Goal: Check status: Check status

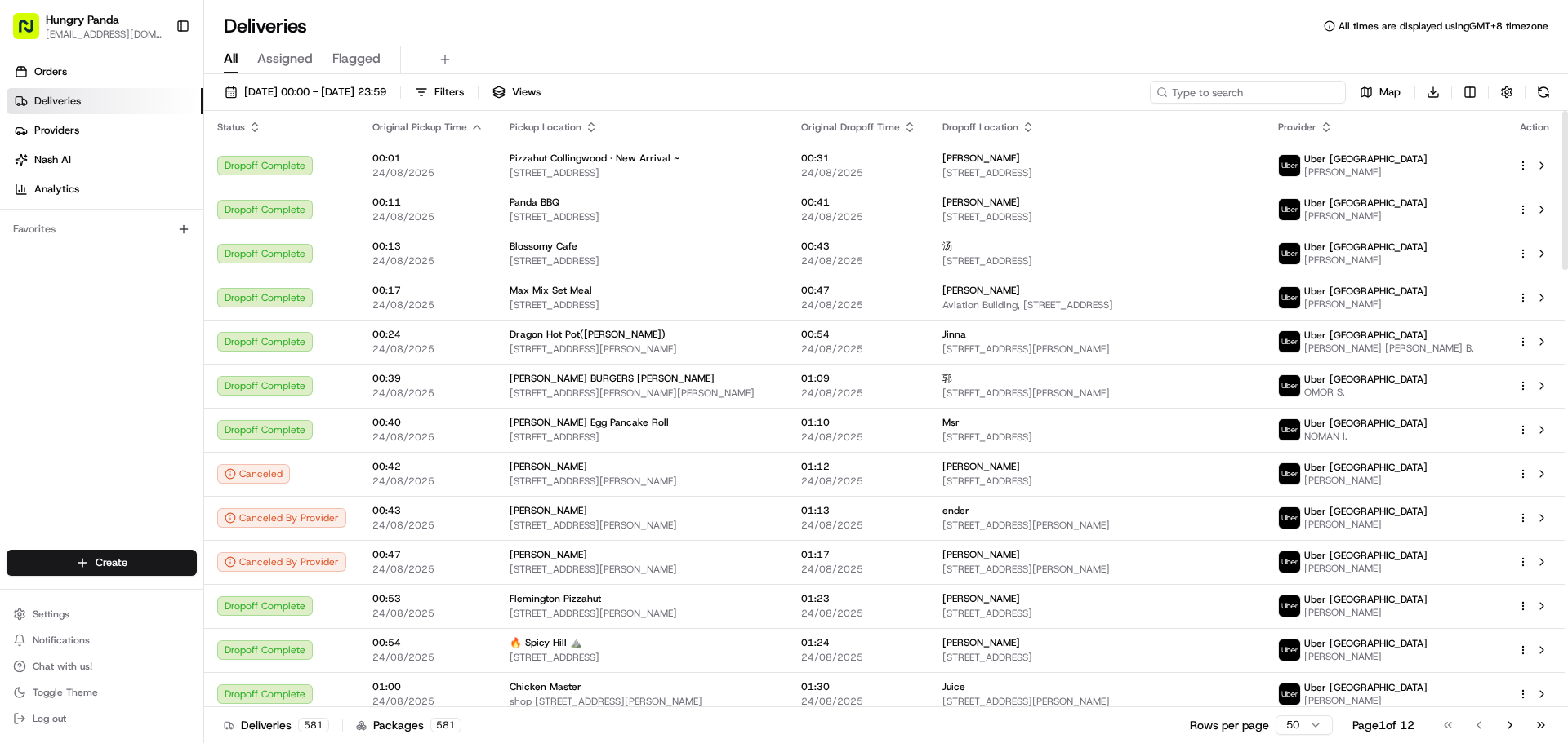
click at [1287, 88] on input at bounding box center [1247, 93] width 196 height 23
paste input "0631976775351787761353"
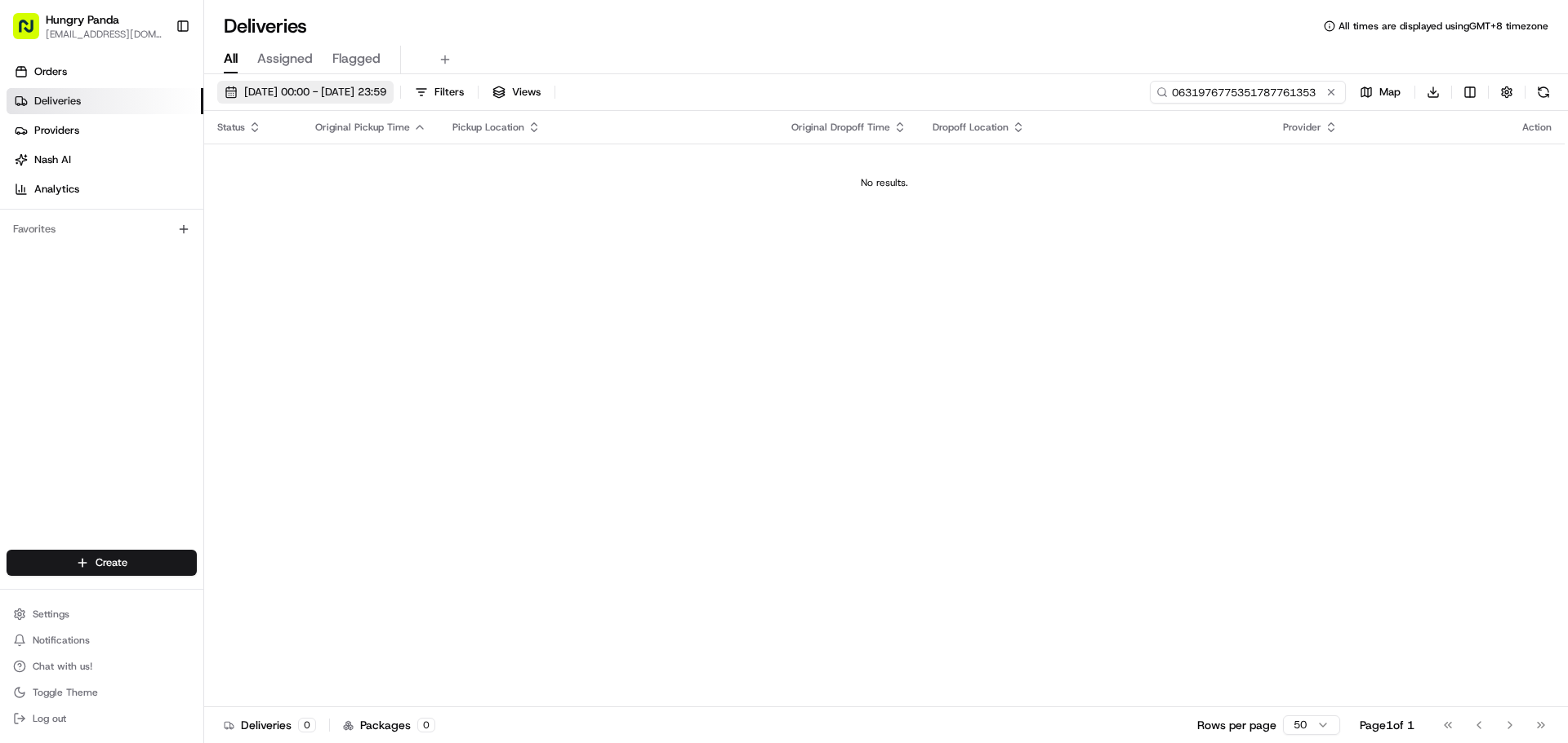
type input "0631976775351787761353"
click at [387, 93] on span "[DATE] 00:00 - [DATE] 23:59" at bounding box center [315, 92] width 142 height 14
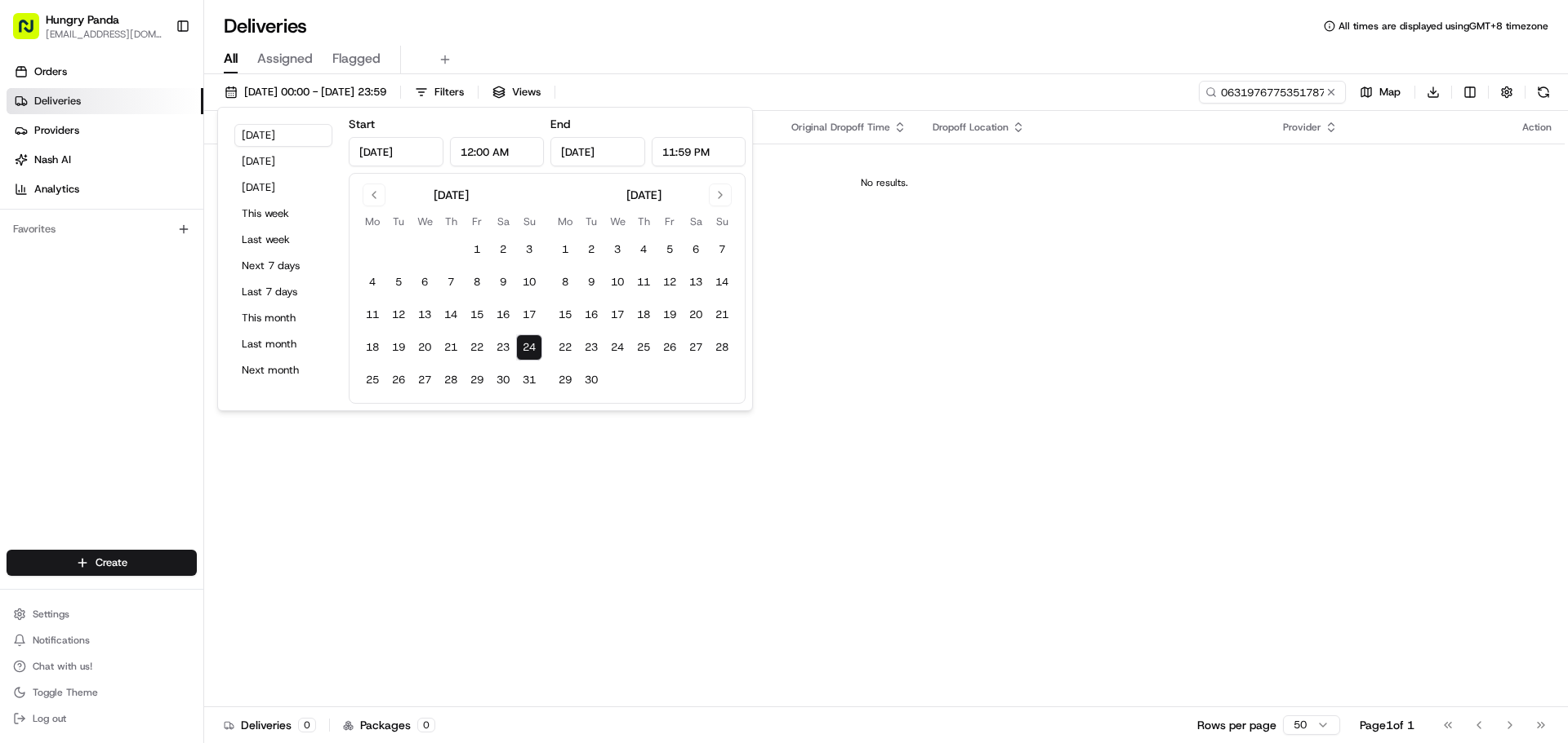
click at [471, 488] on div "Status Original Pickup Time Pickup Location Original Dropoff Time Dropoff Locat…" at bounding box center [884, 408] width 1360 height 596
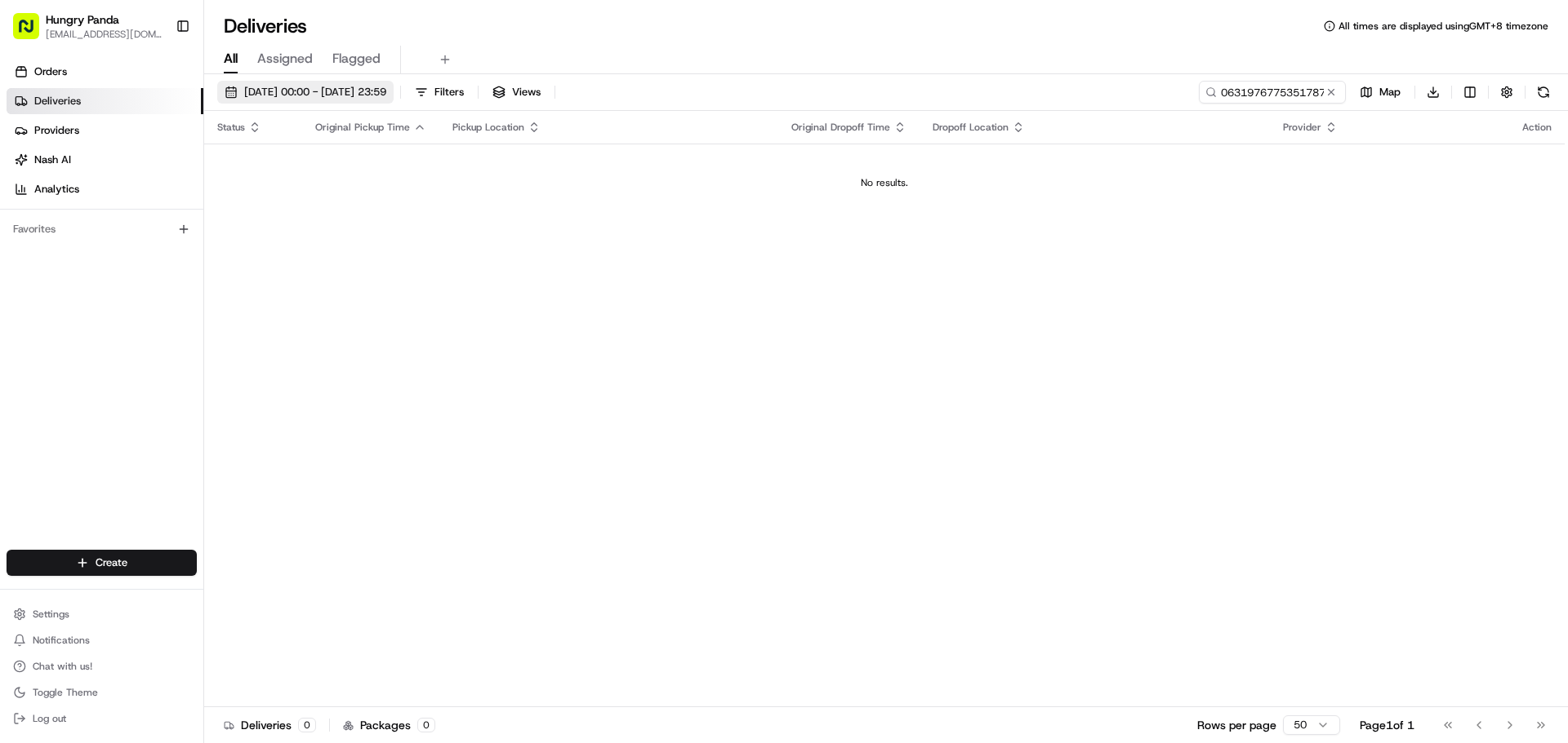
click at [311, 93] on span "[DATE] 00:00 - [DATE] 23:59" at bounding box center [315, 92] width 142 height 14
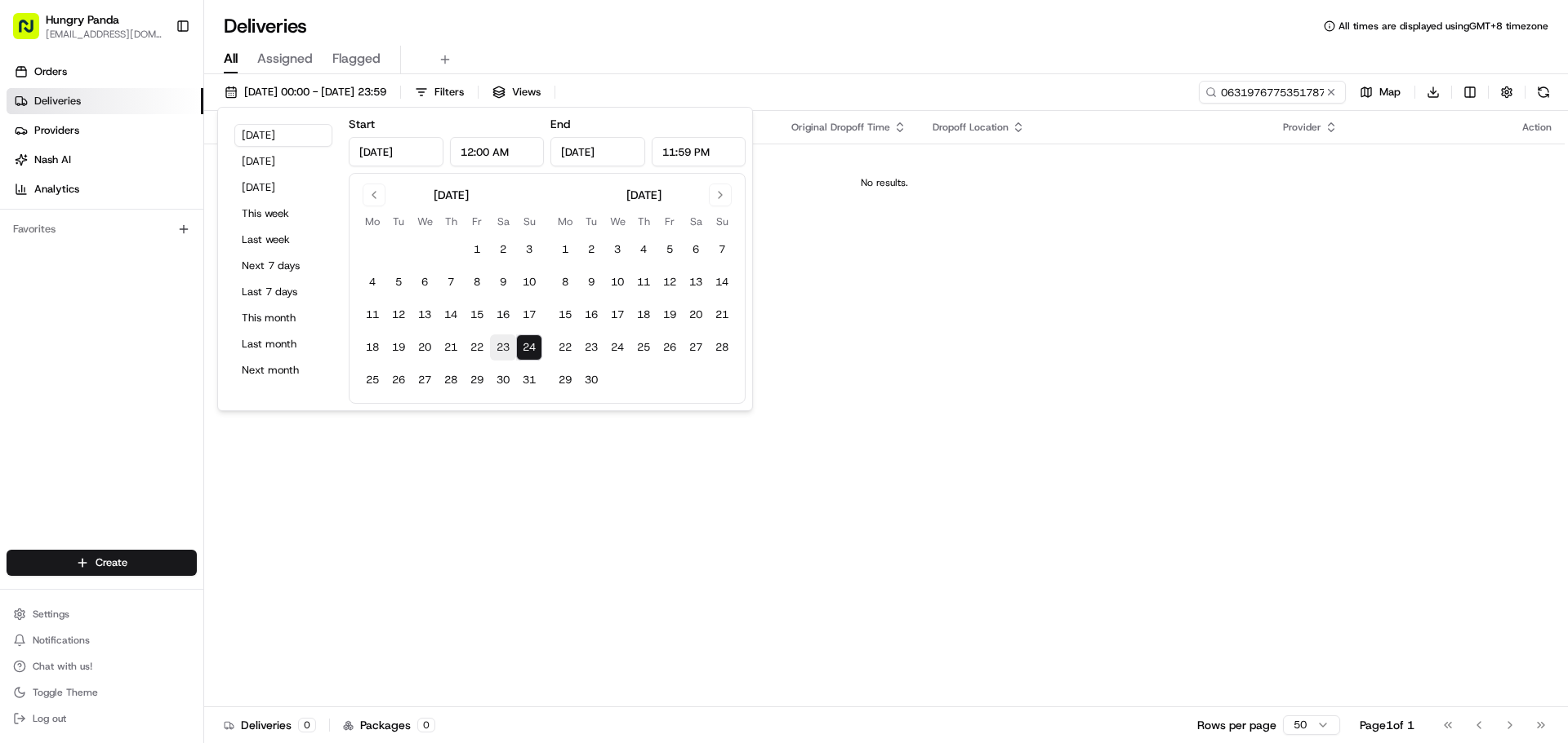
click at [499, 342] on button "23" at bounding box center [502, 347] width 26 height 26
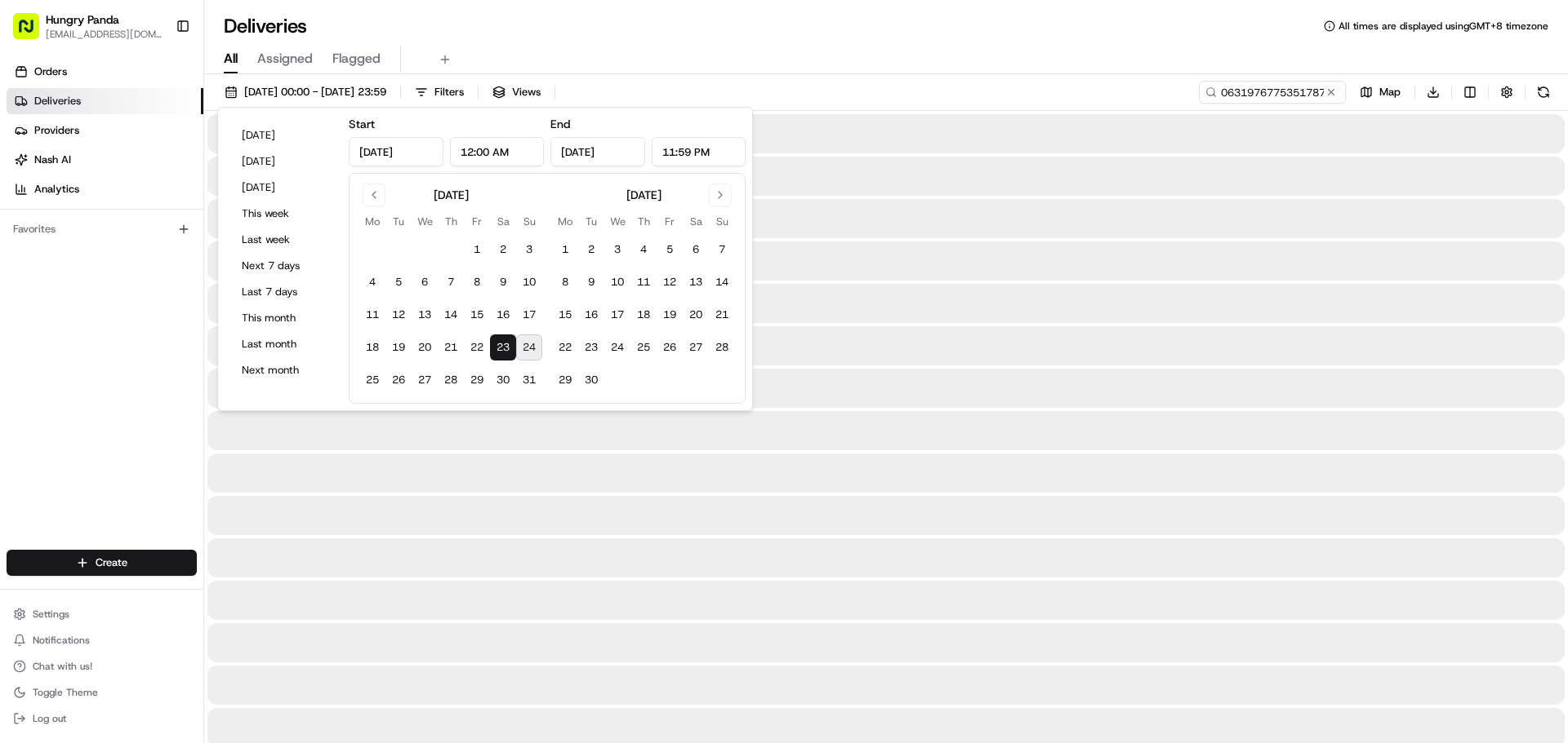
type input "[DATE]"
click at [970, 322] on div at bounding box center [886, 303] width 1357 height 39
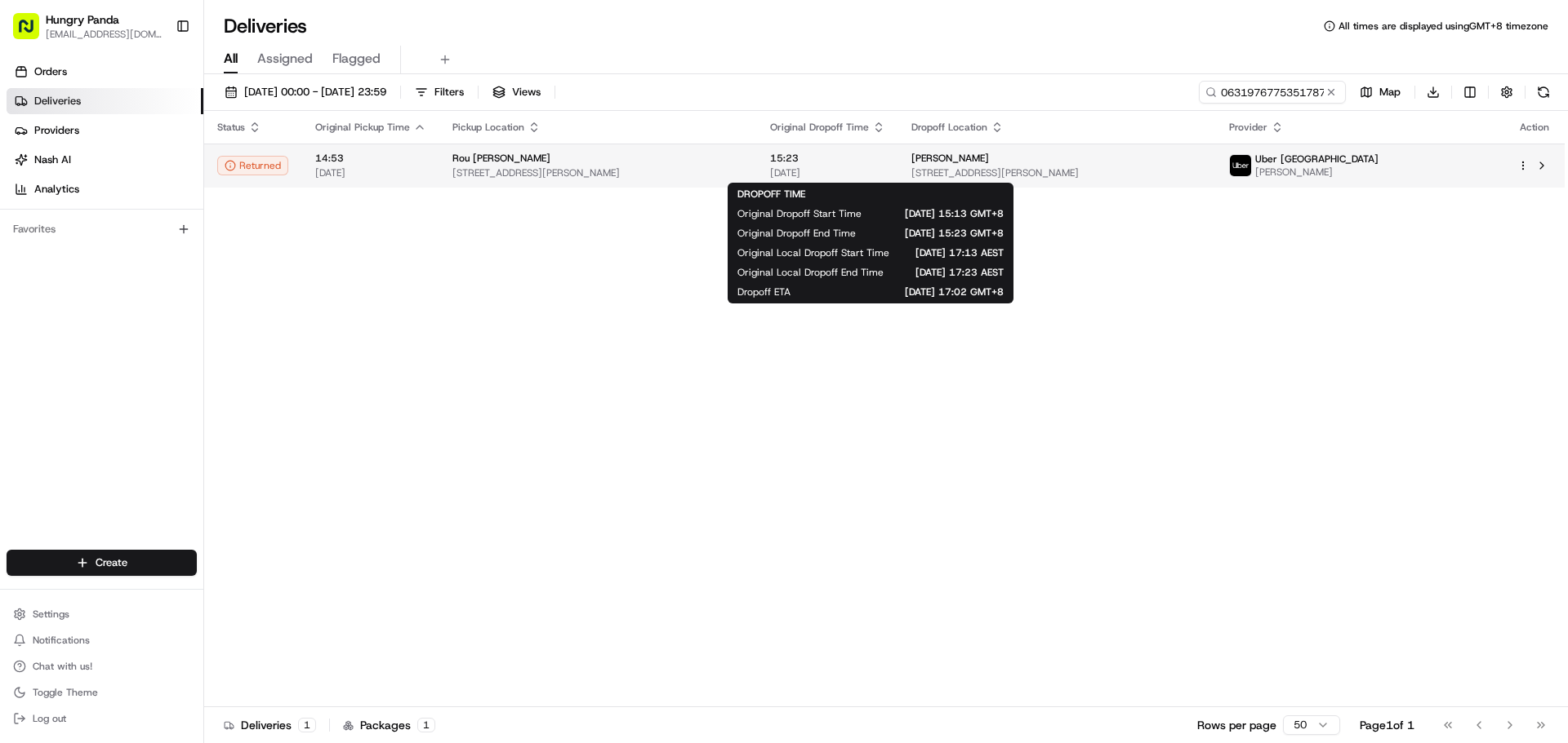
click at [879, 167] on span "[DATE]" at bounding box center [827, 174] width 115 height 13
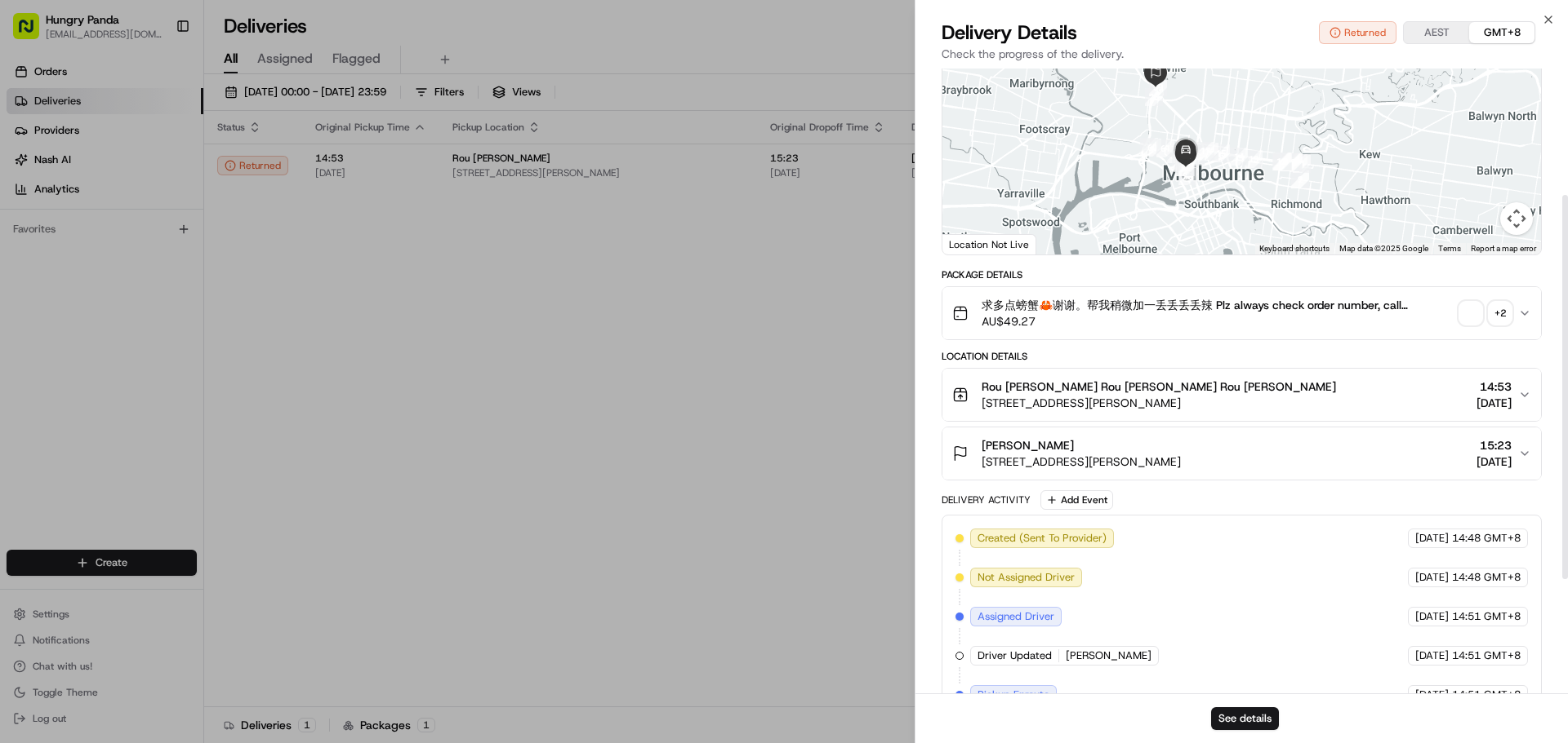
scroll to position [65, 0]
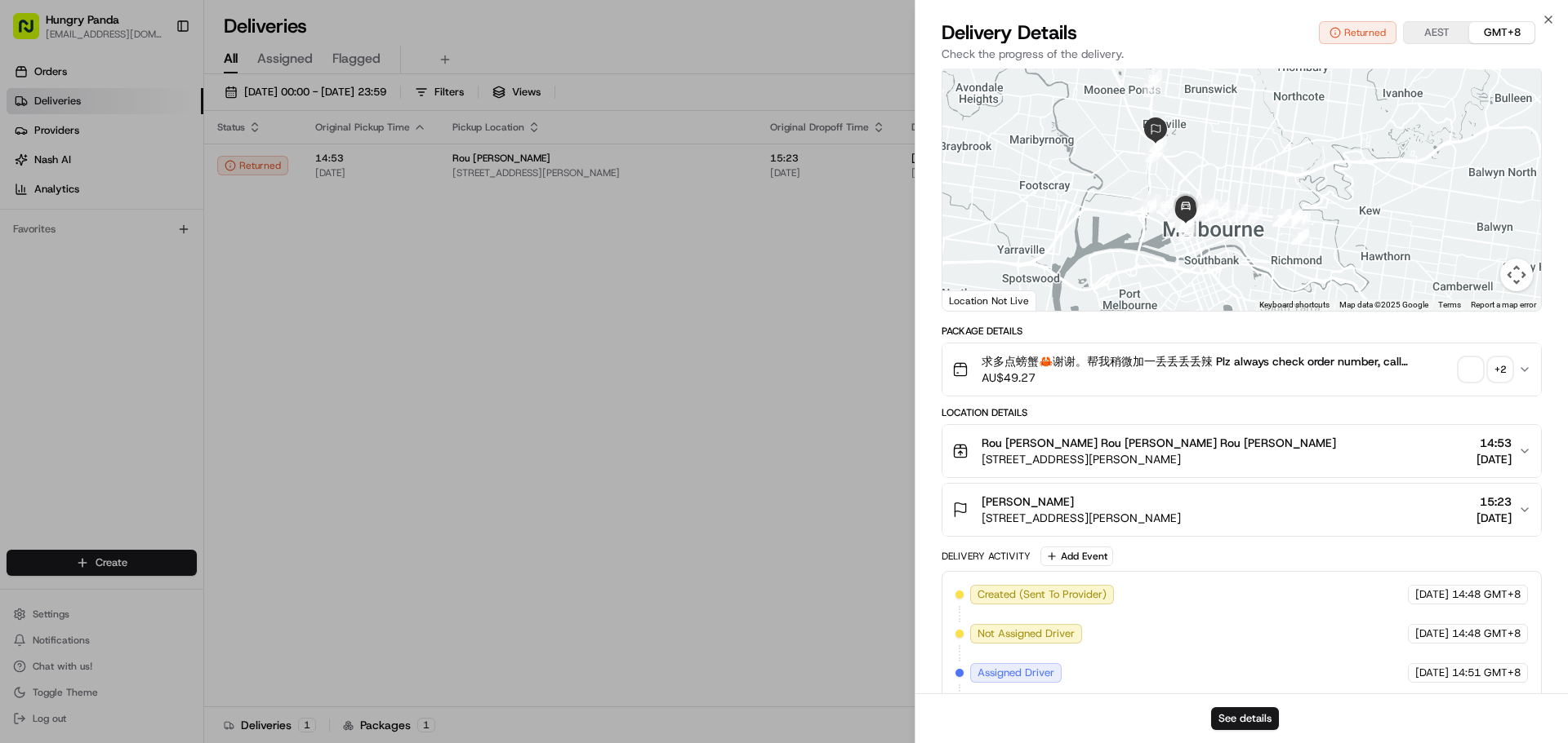
click at [1519, 449] on icon "button" at bounding box center [1524, 451] width 13 height 13
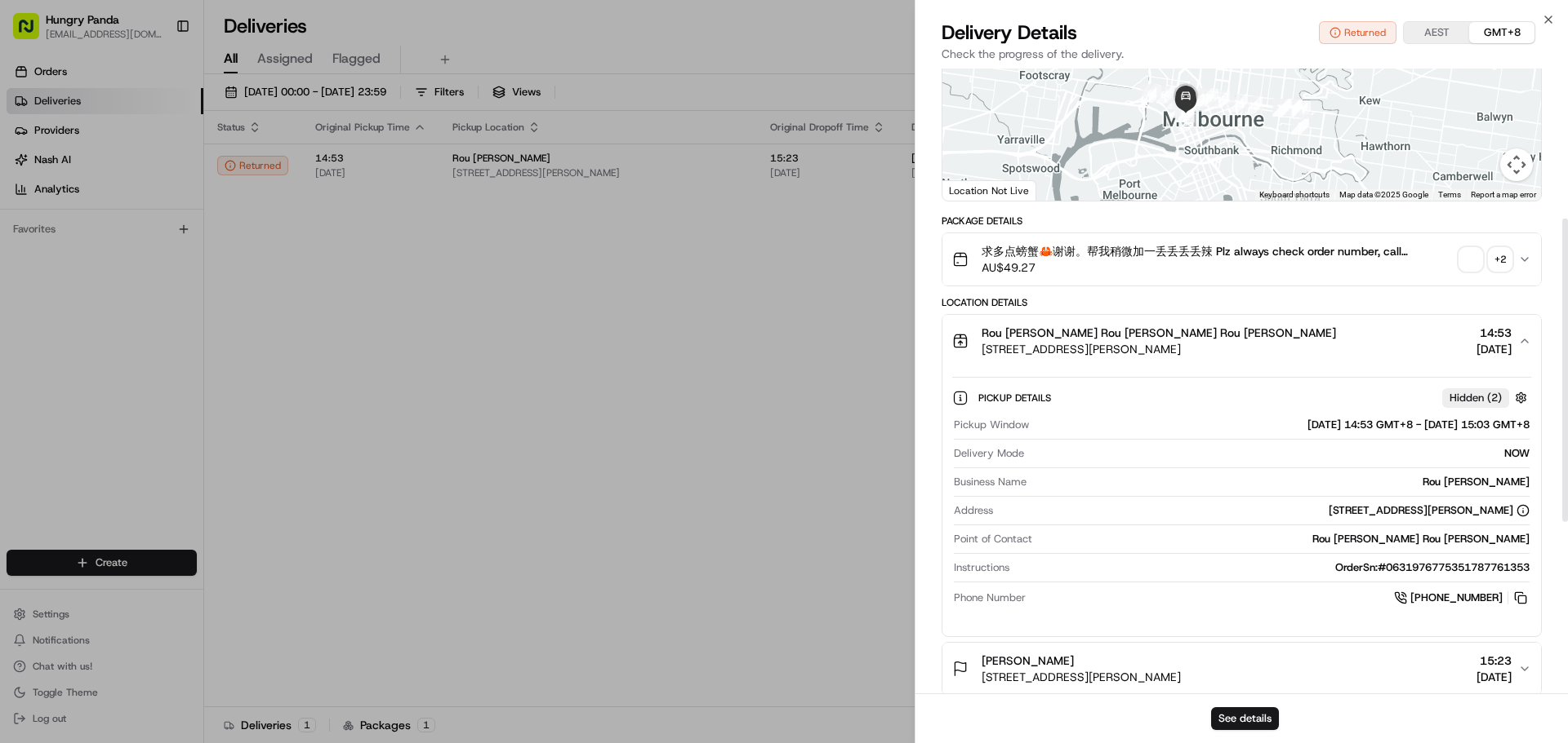
scroll to position [310, 0]
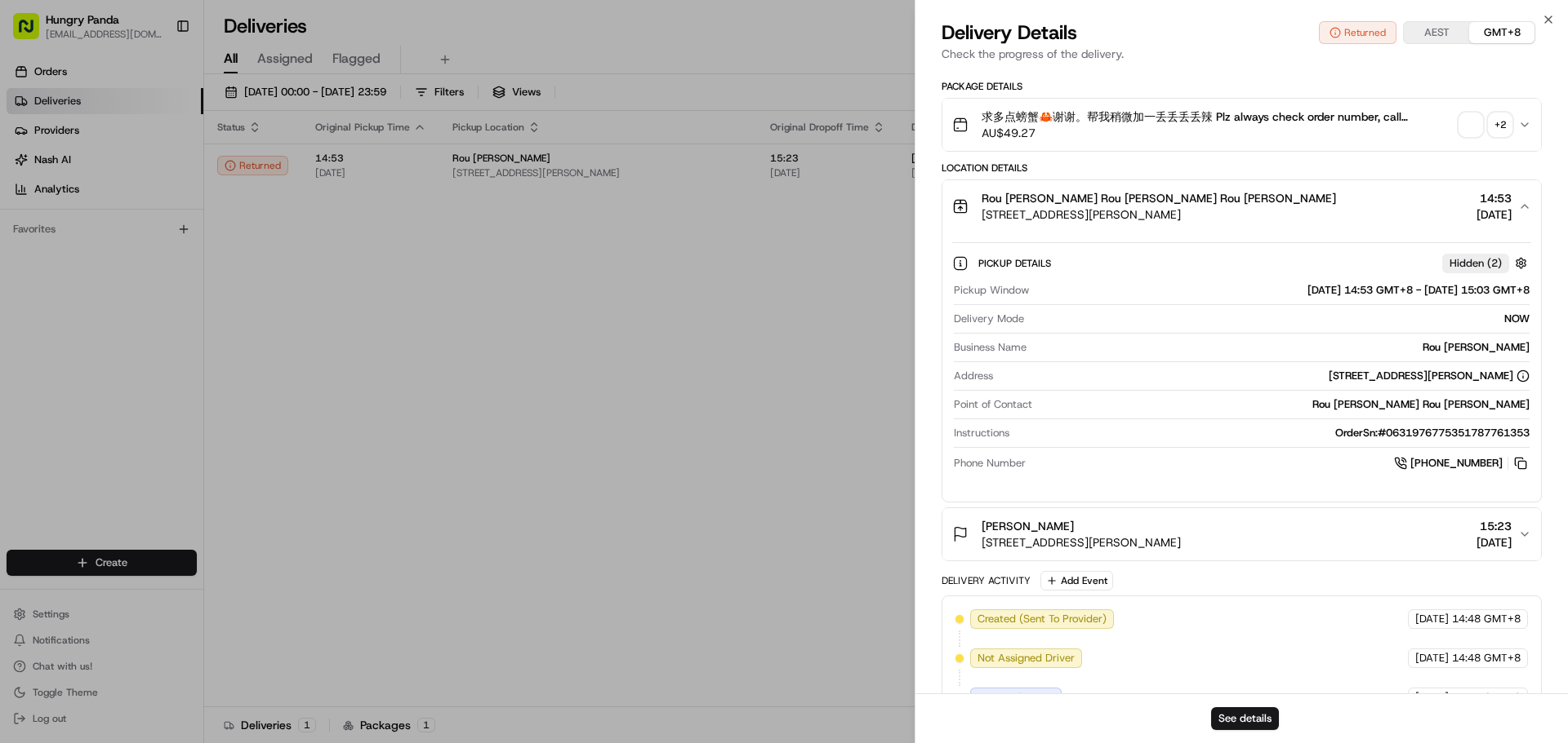
click at [1528, 535] on icon "button" at bounding box center [1524, 535] width 13 height 13
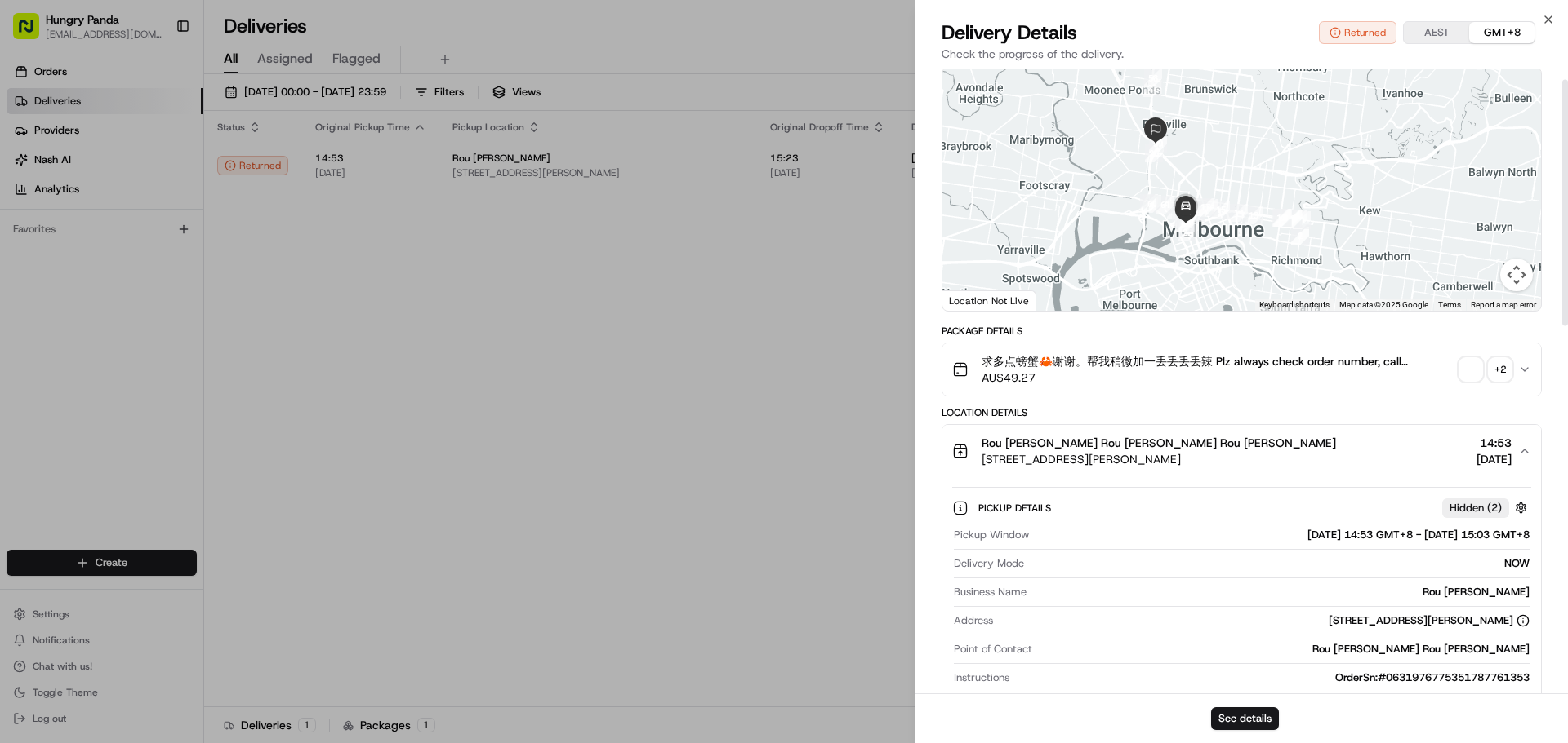
scroll to position [0, 0]
